Goal: Information Seeking & Learning: Check status

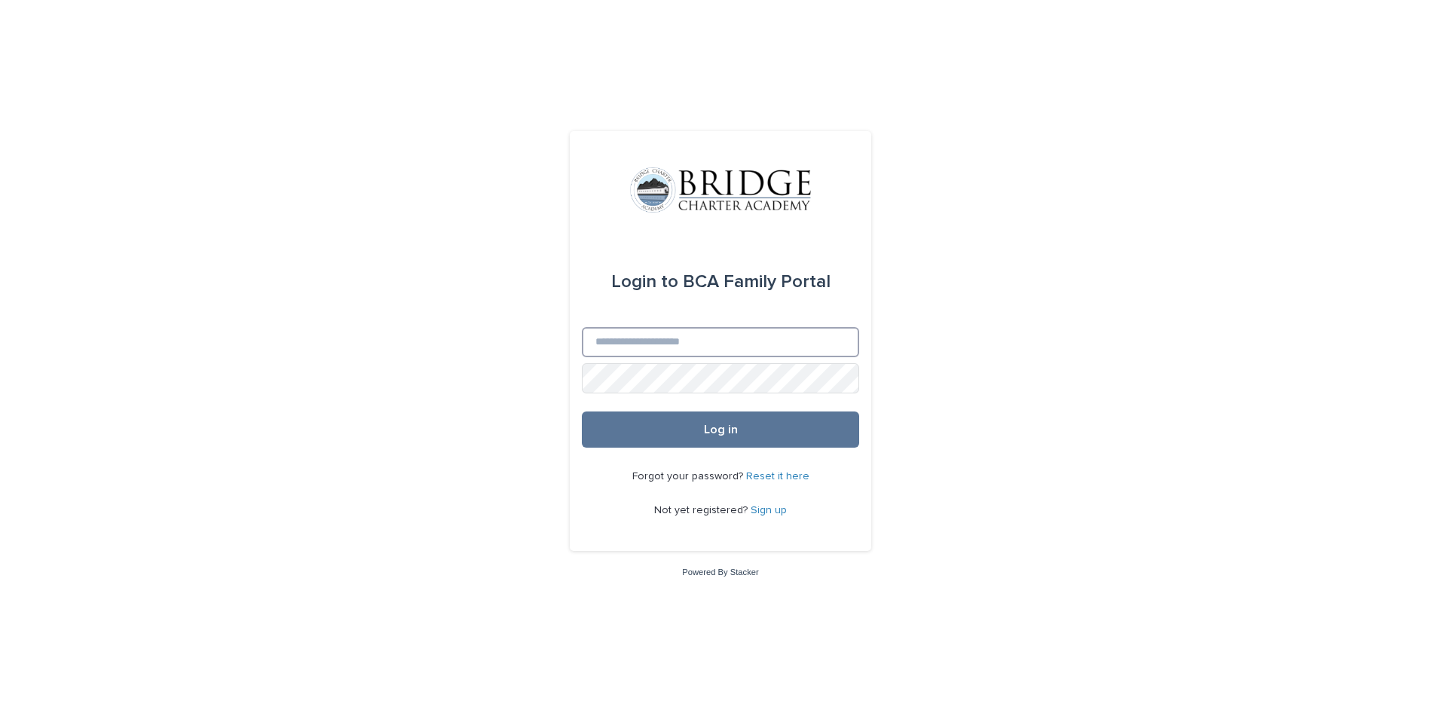
click at [784, 341] on input "Email" at bounding box center [720, 342] width 277 height 30
type input "**********"
click at [736, 433] on span "Log in" at bounding box center [721, 430] width 34 height 12
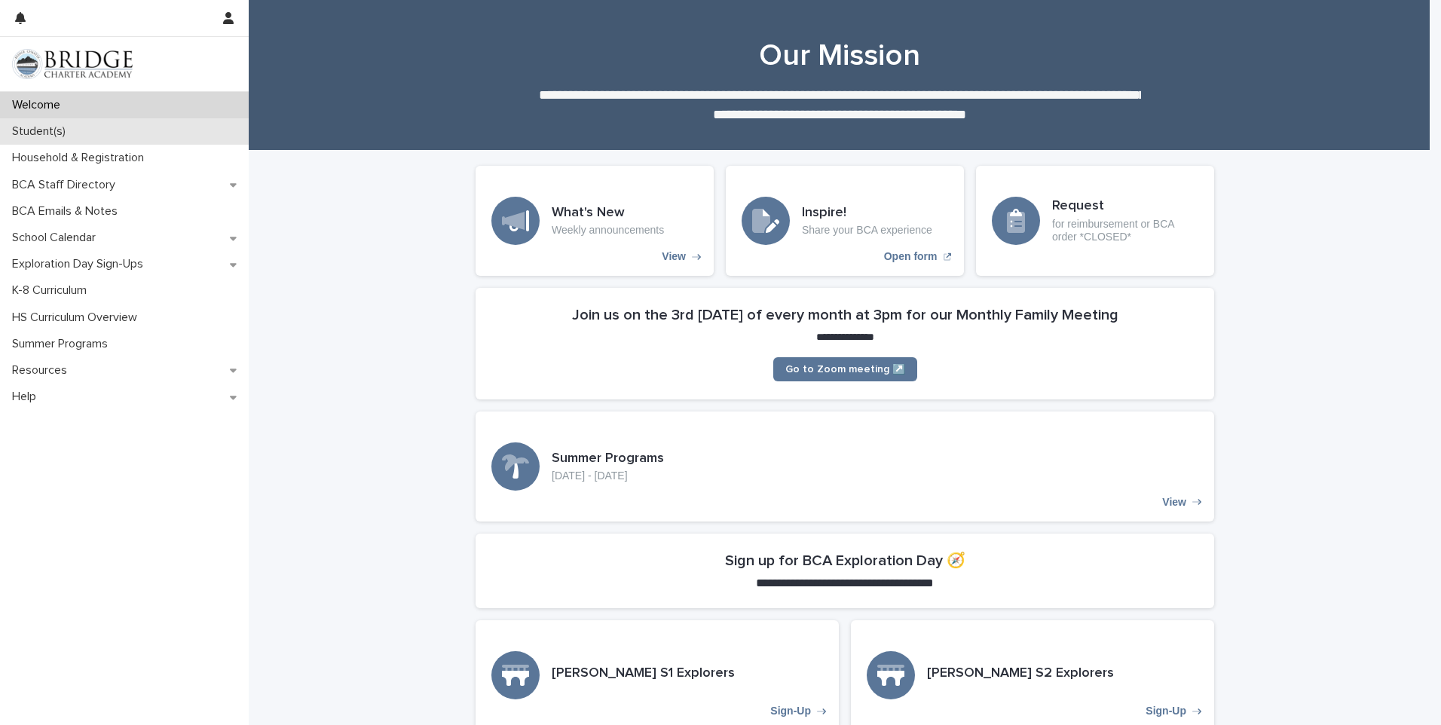
click at [57, 134] on p "Student(s)" at bounding box center [42, 131] width 72 height 14
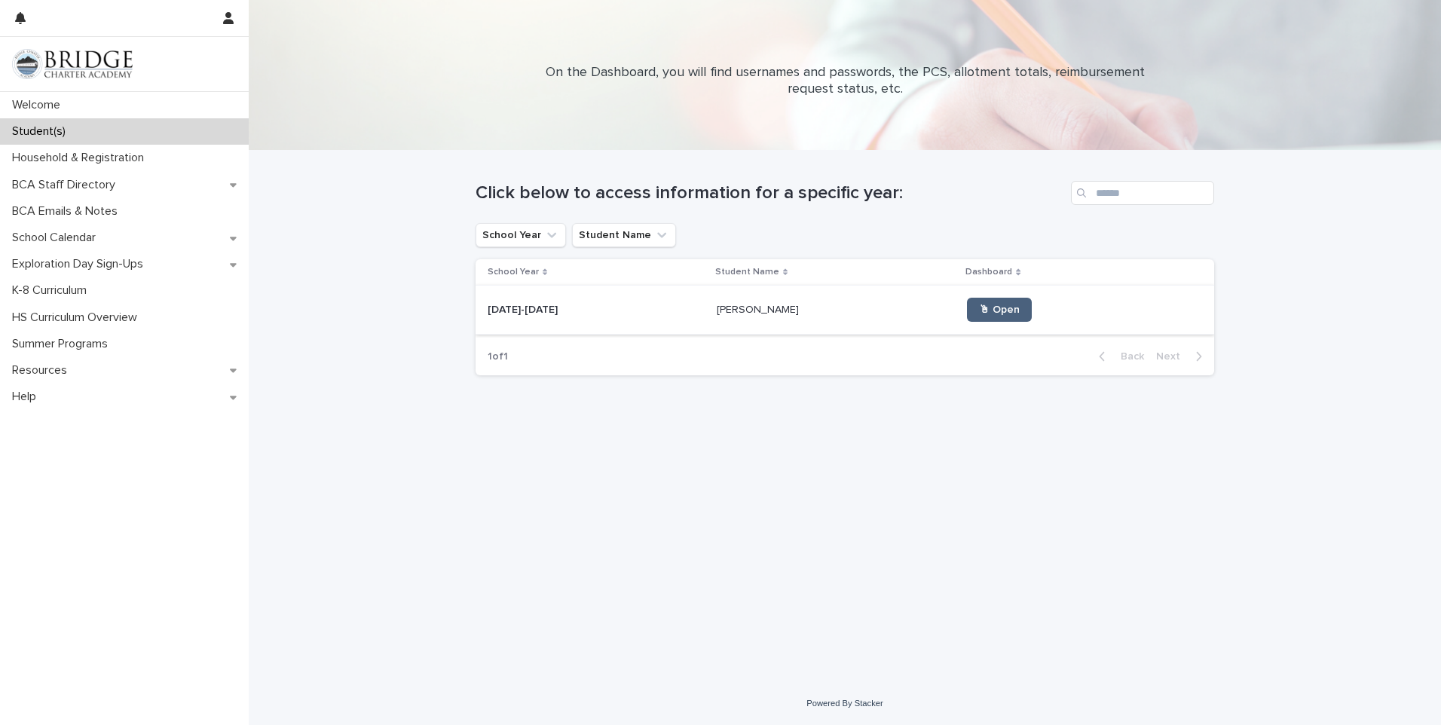
click at [970, 317] on link "🖱 Open" at bounding box center [999, 310] width 65 height 24
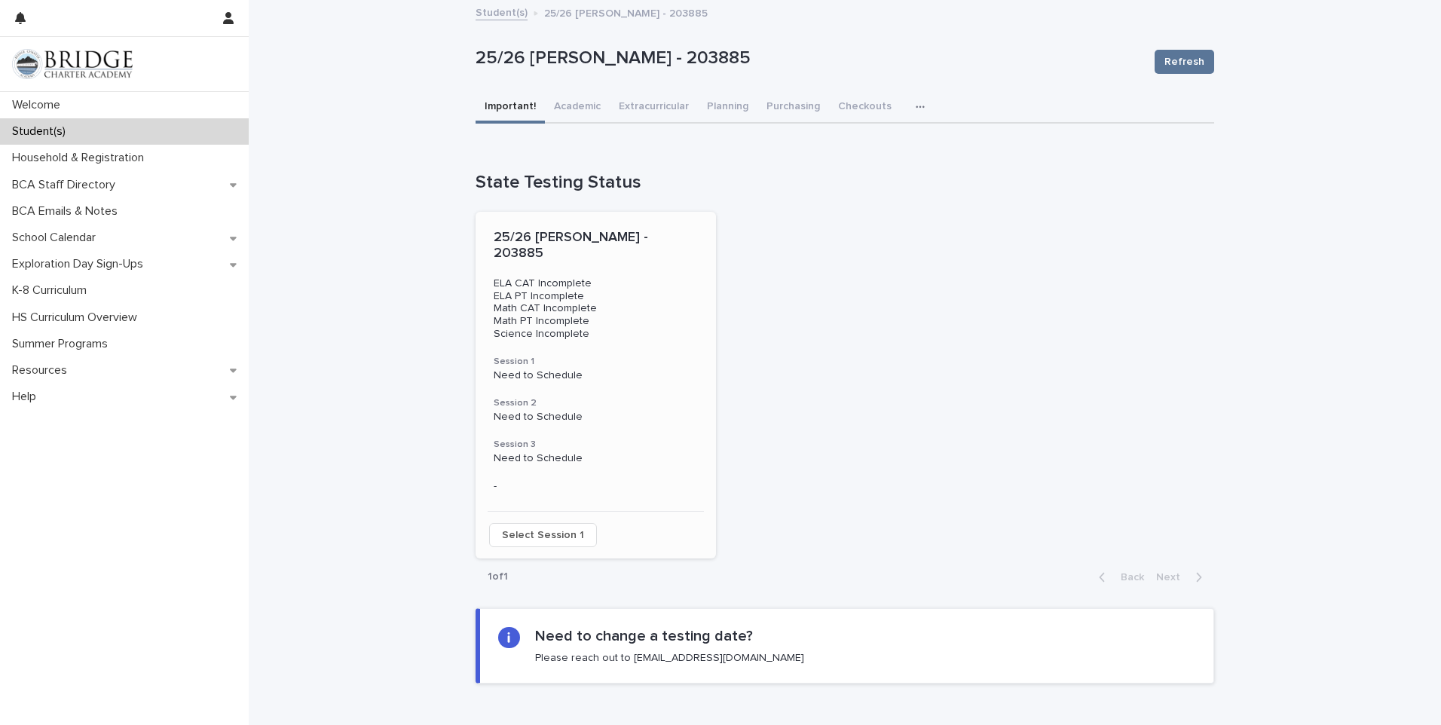
click at [543, 528] on span "Select Session 1" at bounding box center [543, 535] width 82 height 15
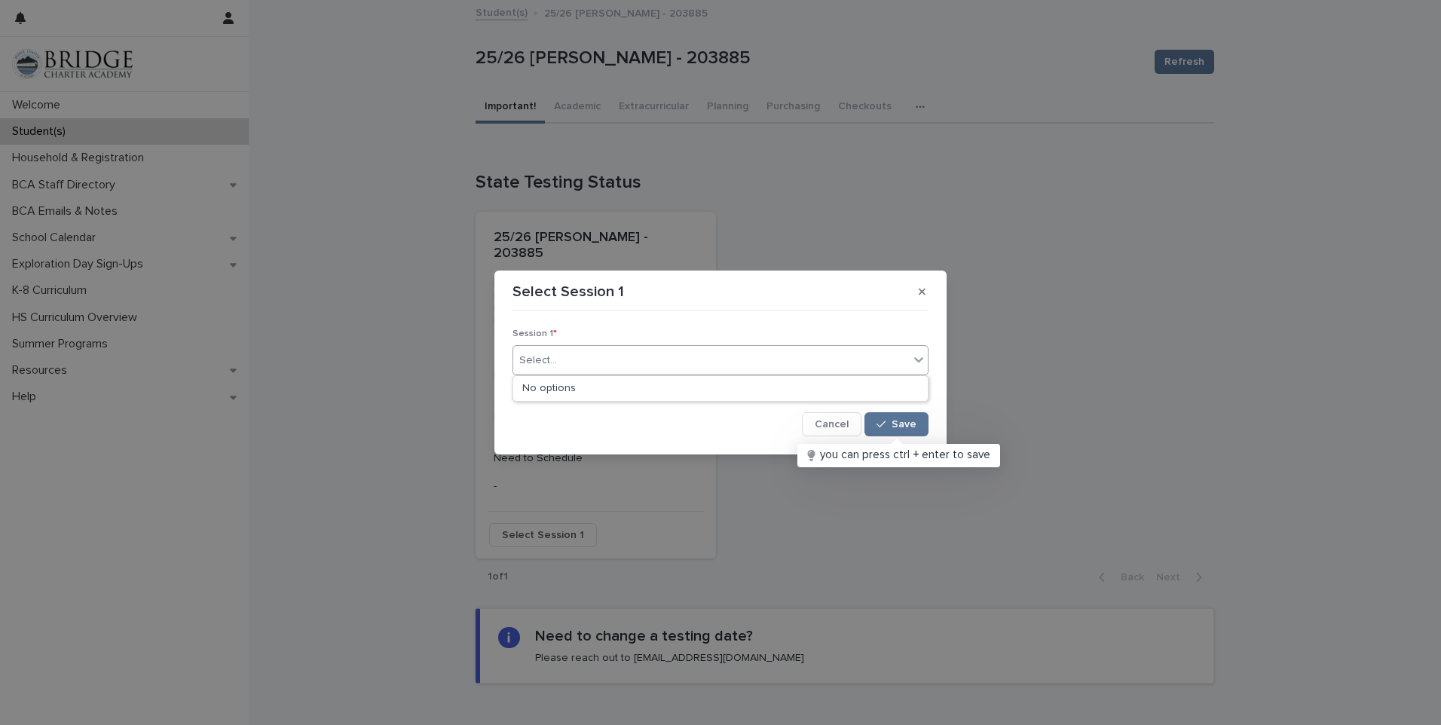
click at [891, 355] on div "Select..." at bounding box center [711, 360] width 396 height 25
click at [815, 425] on button "Cancel" at bounding box center [832, 424] width 60 height 24
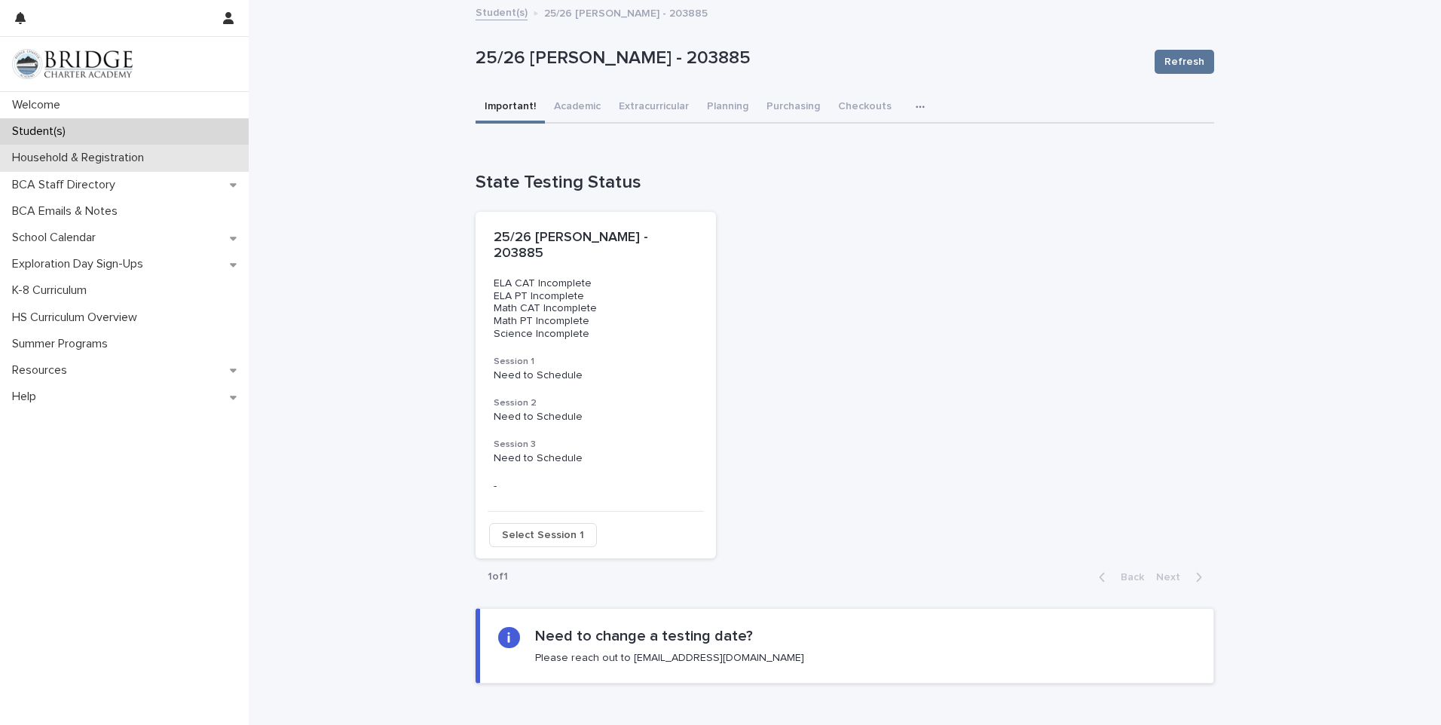
click at [53, 155] on p "Household & Registration" at bounding box center [81, 158] width 150 height 14
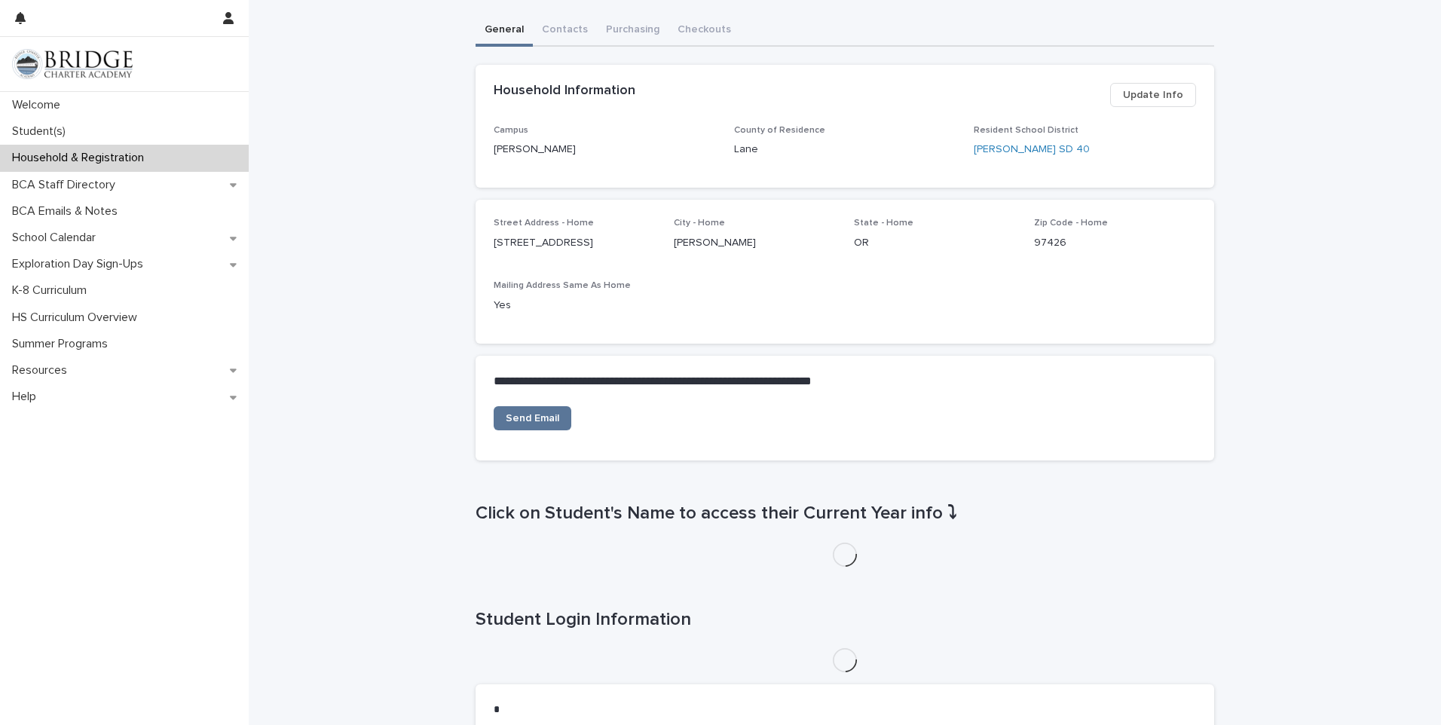
scroll to position [301, 0]
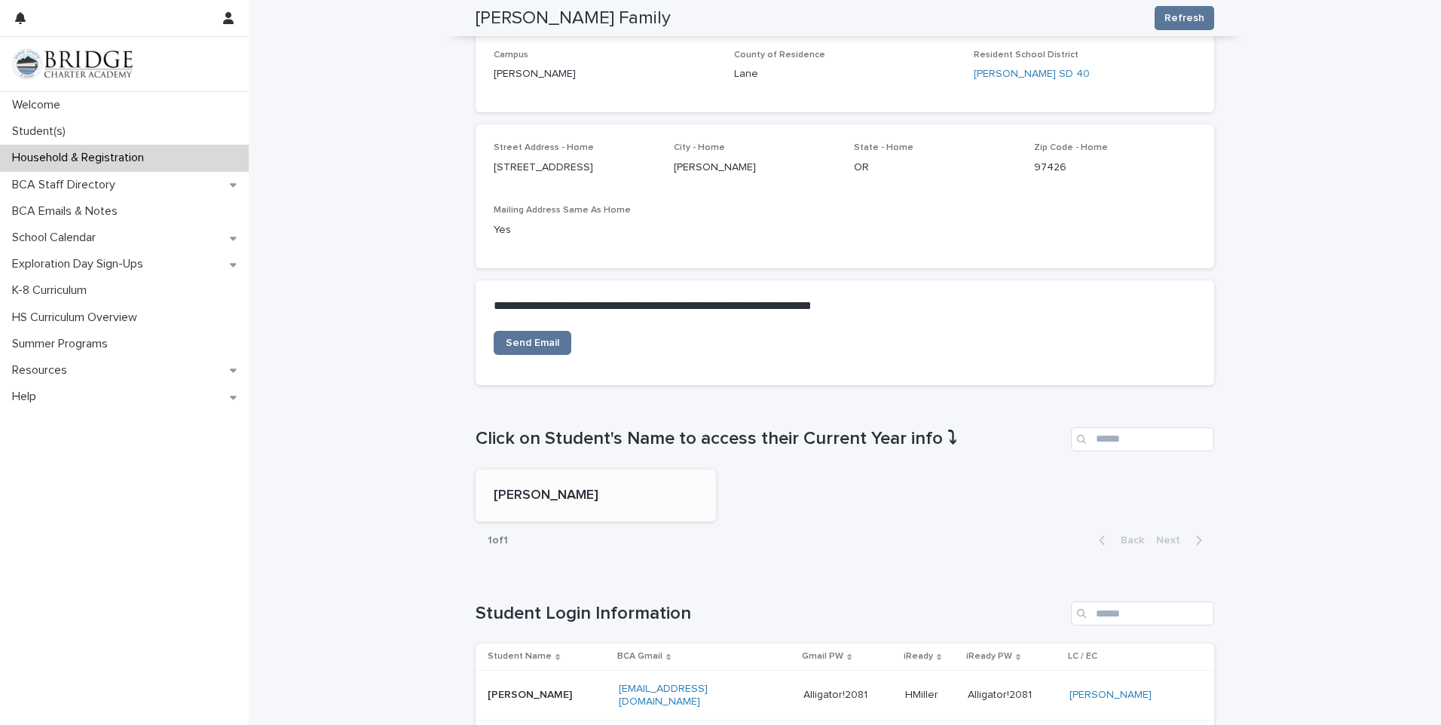
click at [531, 494] on p "[PERSON_NAME]" at bounding box center [596, 496] width 204 height 17
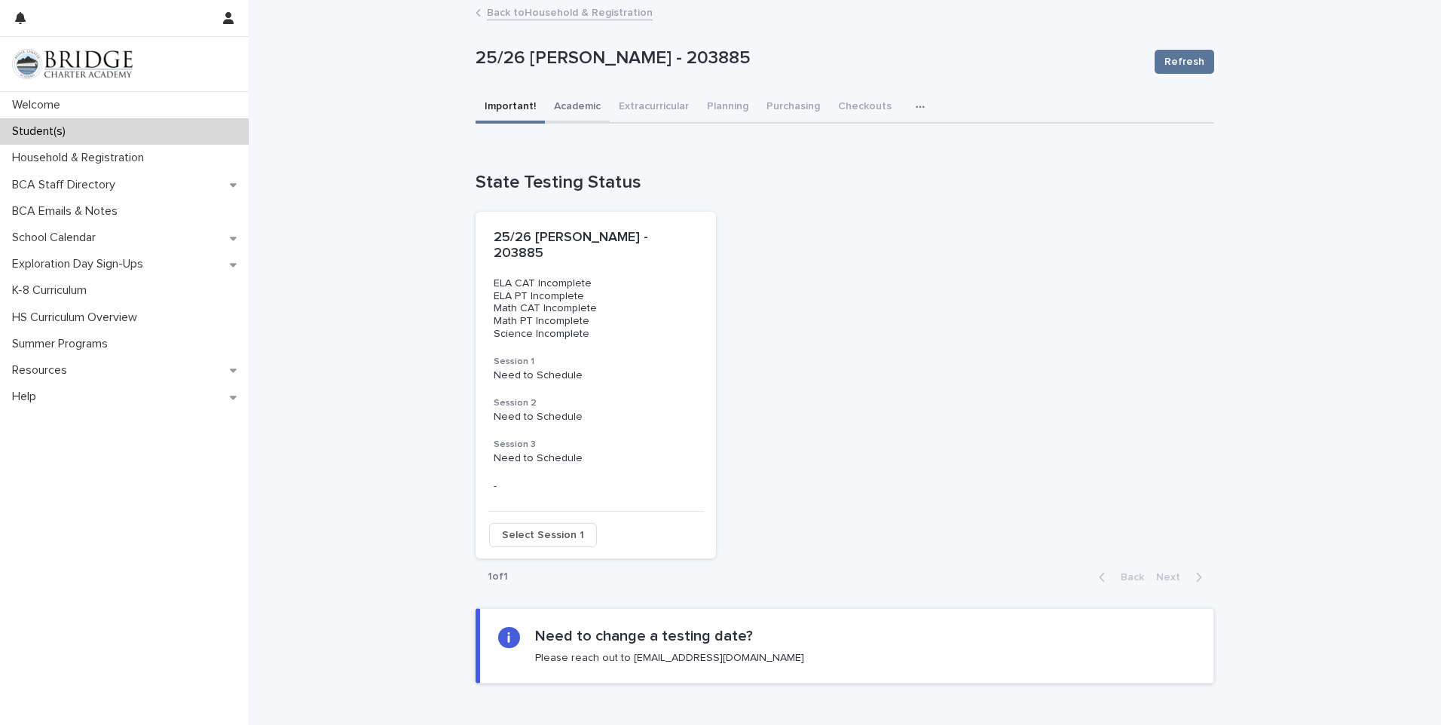
click at [578, 106] on button "Academic" at bounding box center [577, 108] width 65 height 32
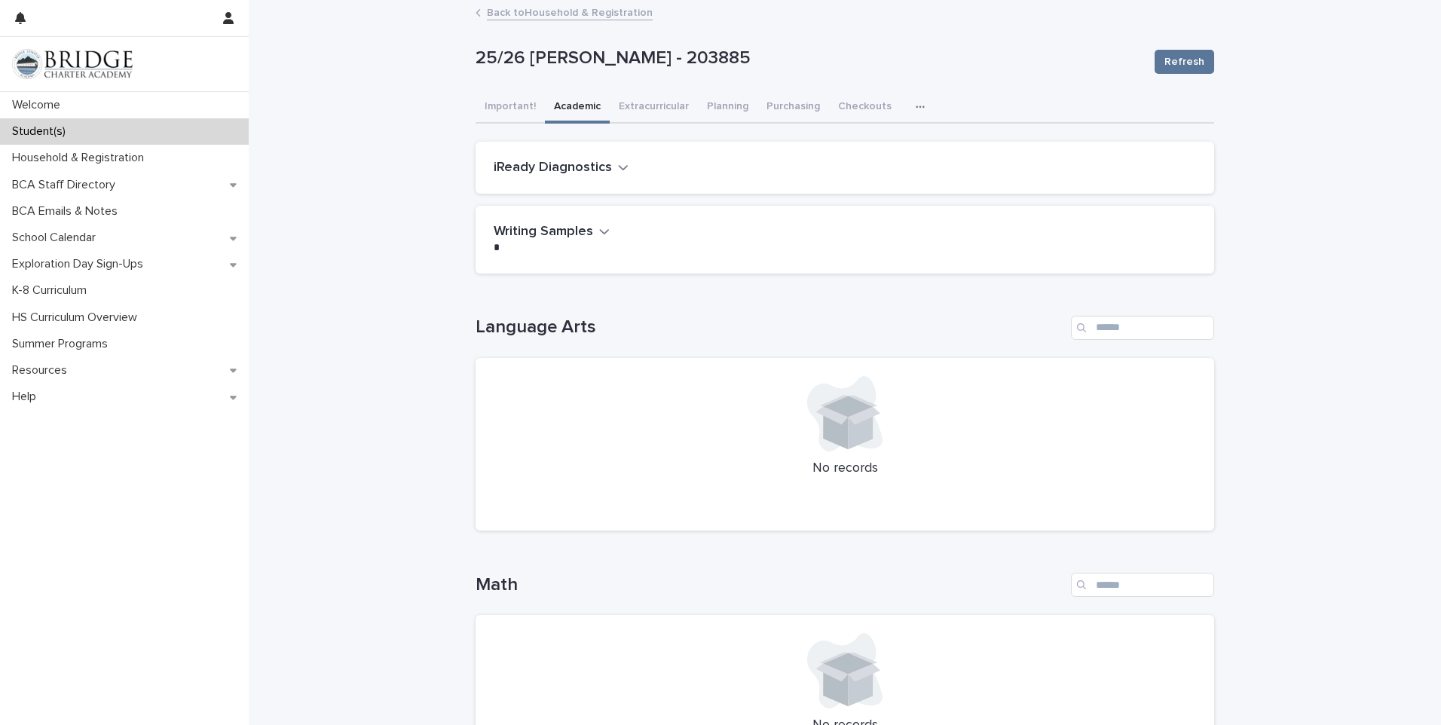
click at [607, 160] on button "iReady Diagnostics" at bounding box center [561, 168] width 135 height 17
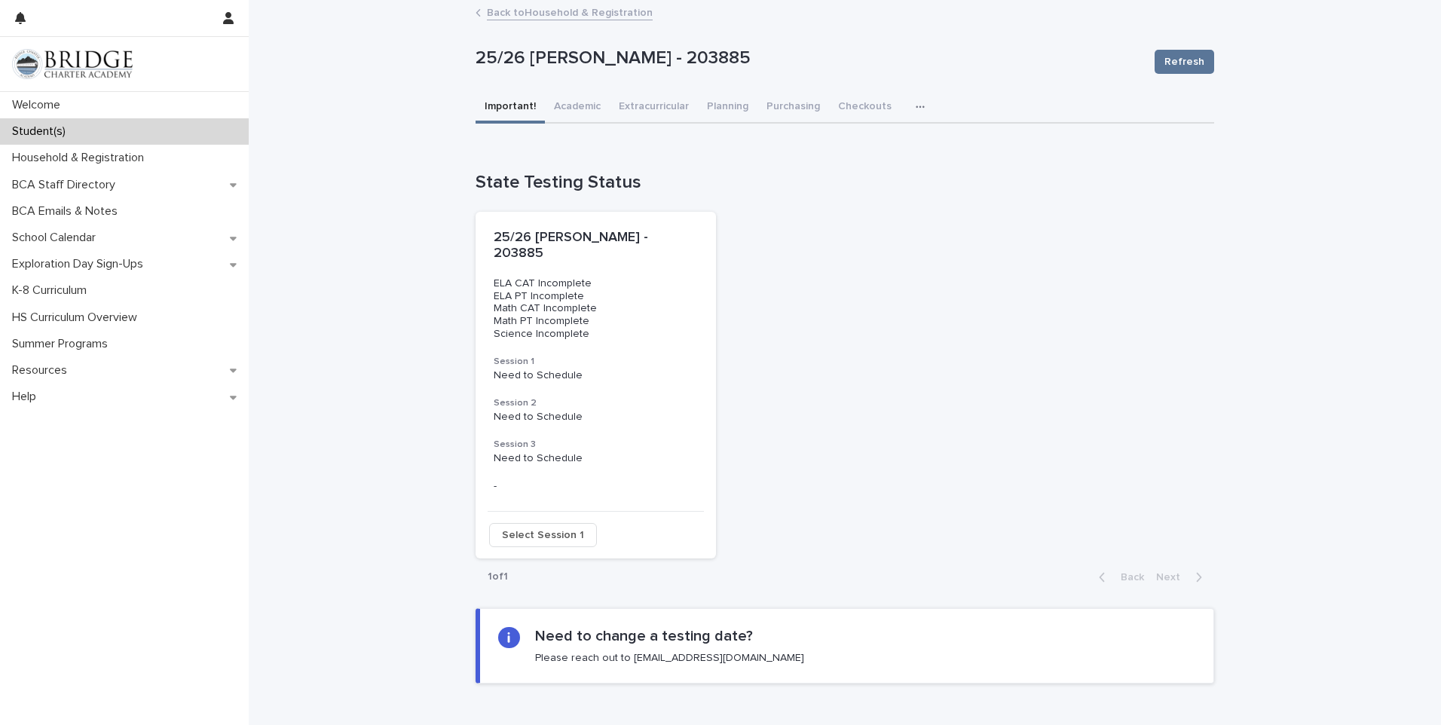
click at [503, 108] on button "Important!" at bounding box center [510, 108] width 69 height 32
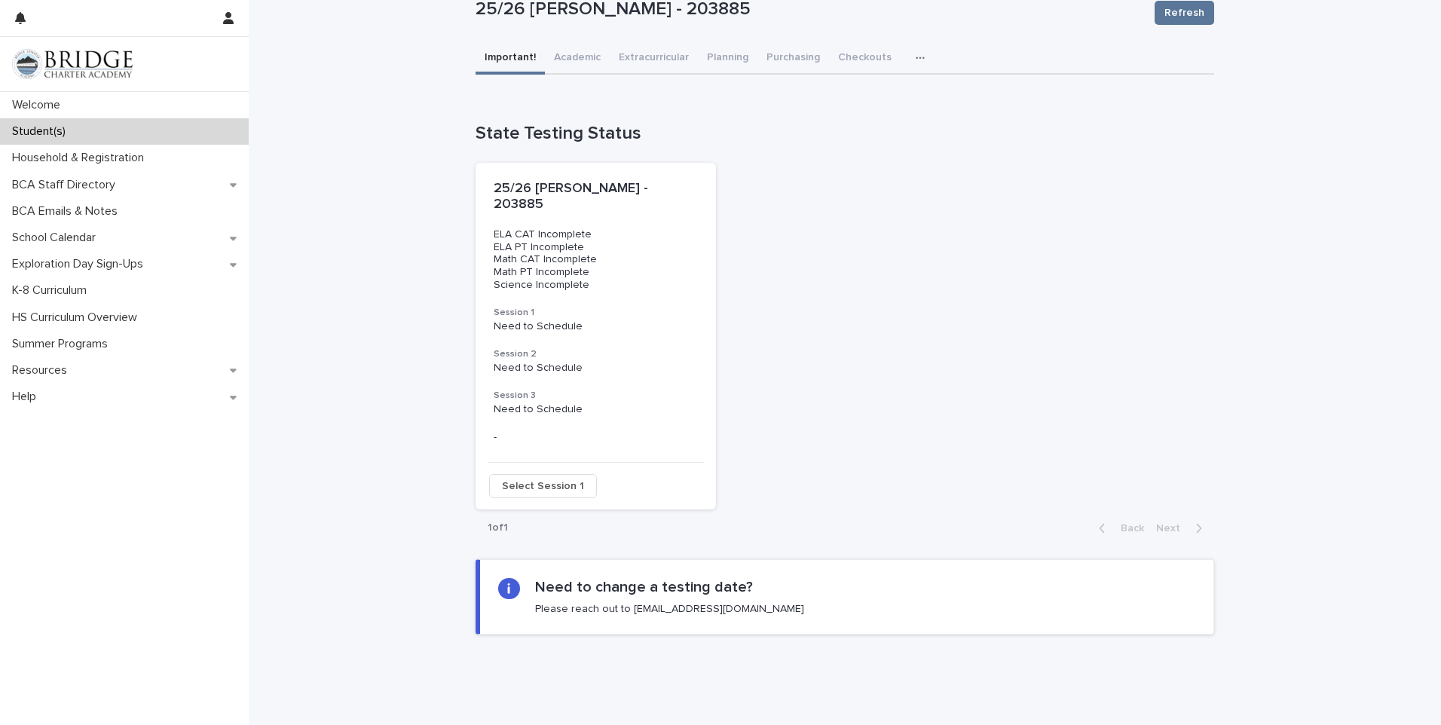
scroll to position [72, 0]
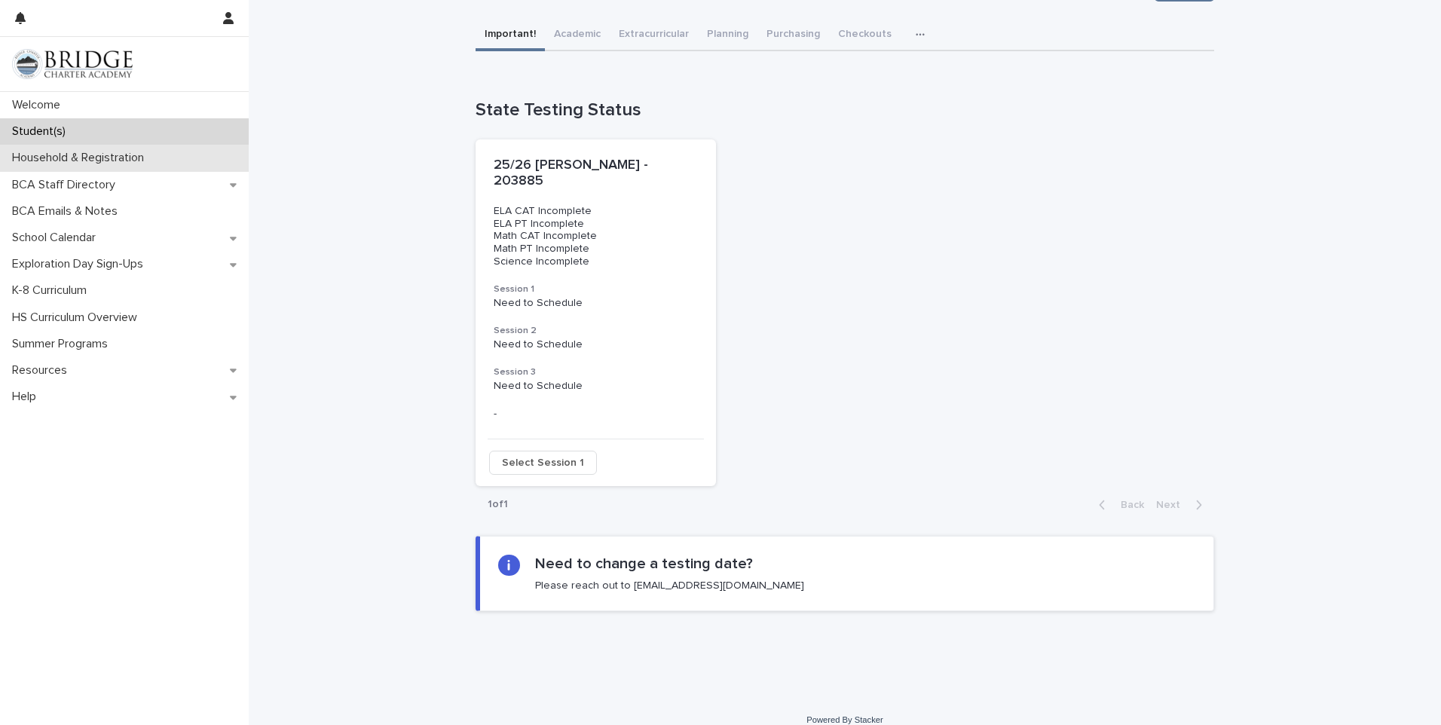
click at [82, 153] on p "Household & Registration" at bounding box center [81, 158] width 150 height 14
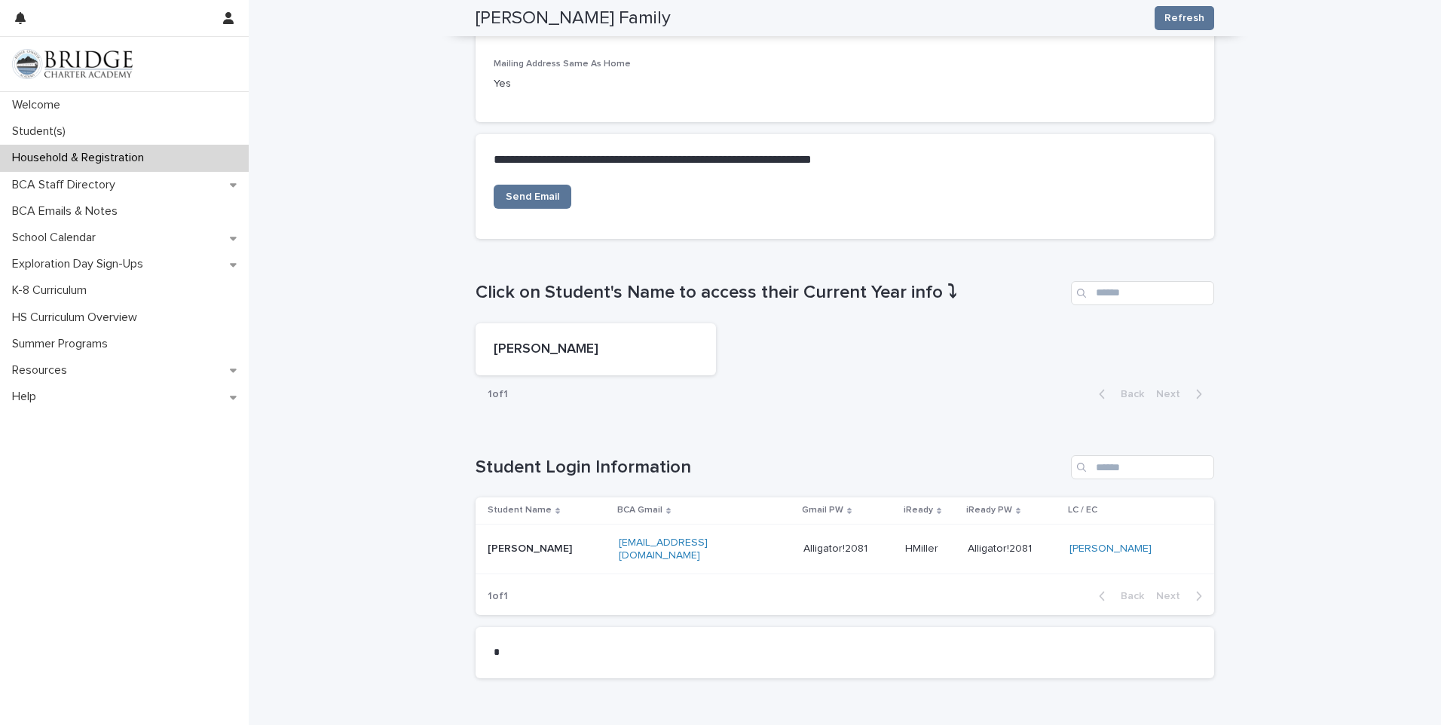
scroll to position [519, 0]
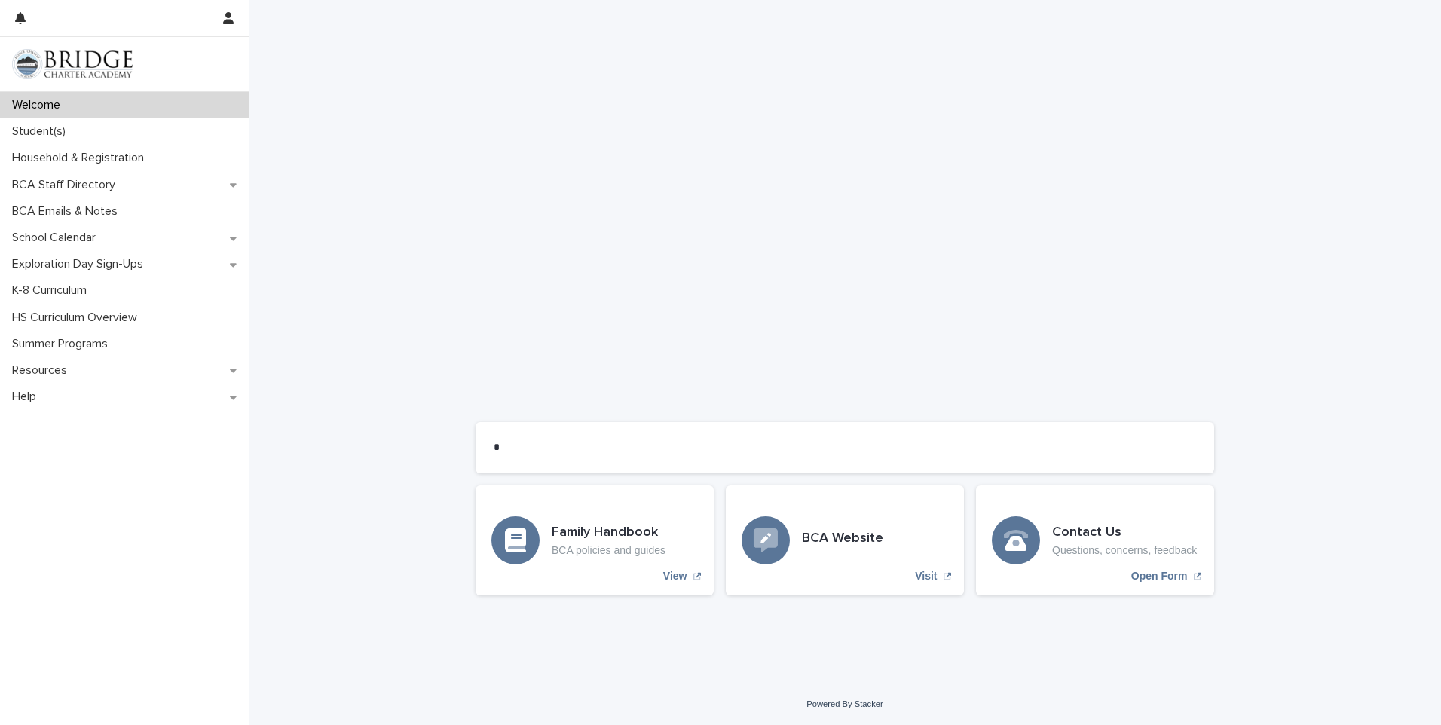
scroll to position [1011, 0]
